Goal: Go to known website: Access a specific website the user already knows

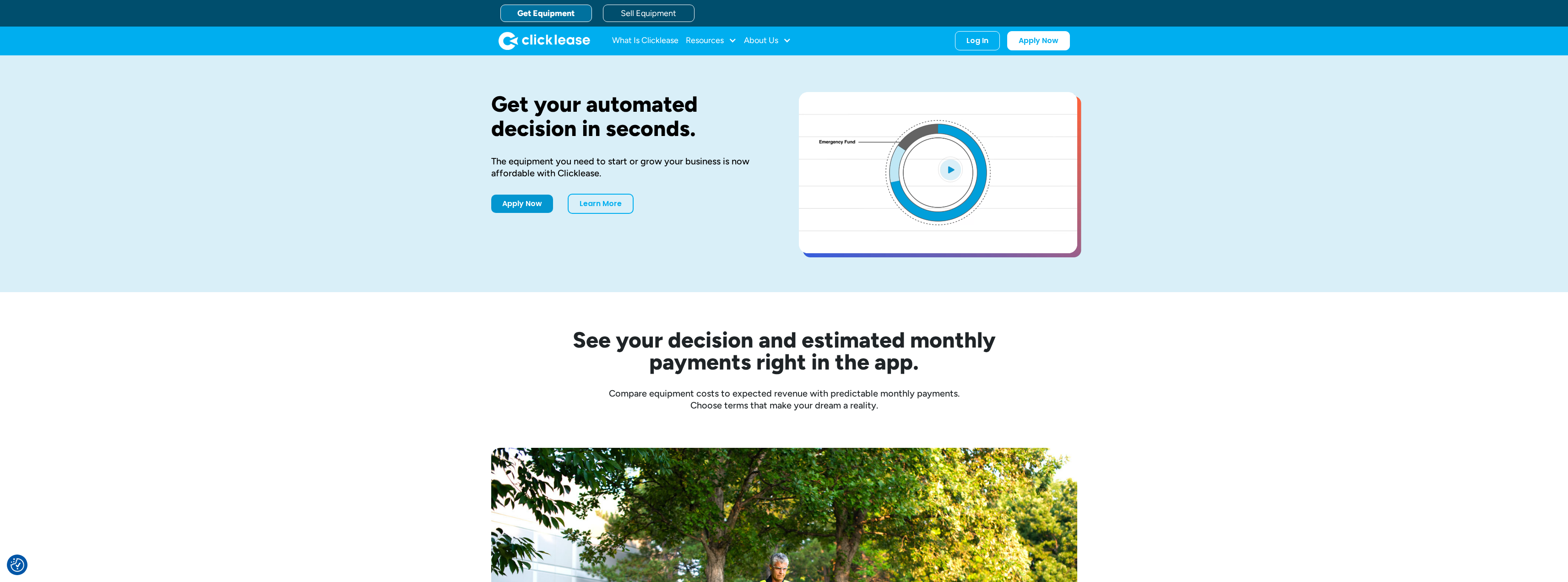
click at [524, 14] on link "Get Equipment" at bounding box center [547, 13] width 92 height 17
click at [971, 38] on div "Log In" at bounding box center [978, 38] width 22 height 9
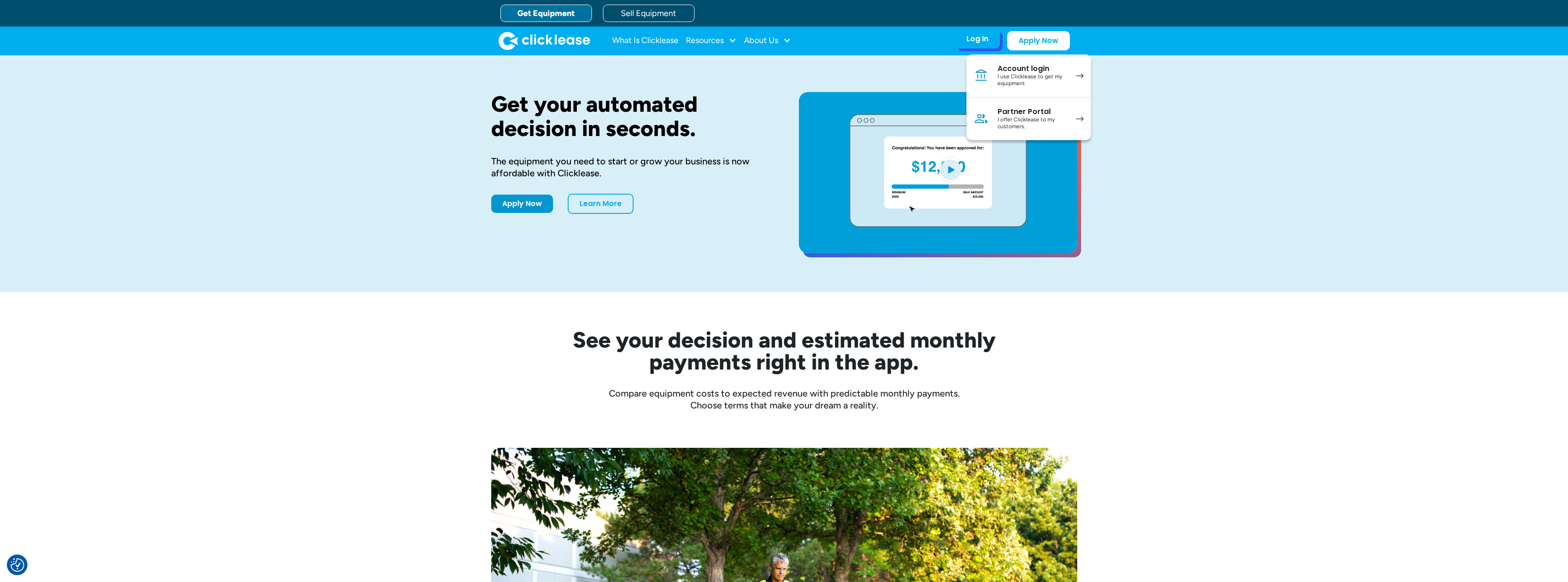
click at [1024, 117] on div "I offer Clicklease to my customers." at bounding box center [1032, 123] width 69 height 14
